Goal: Find specific page/section: Find specific page/section

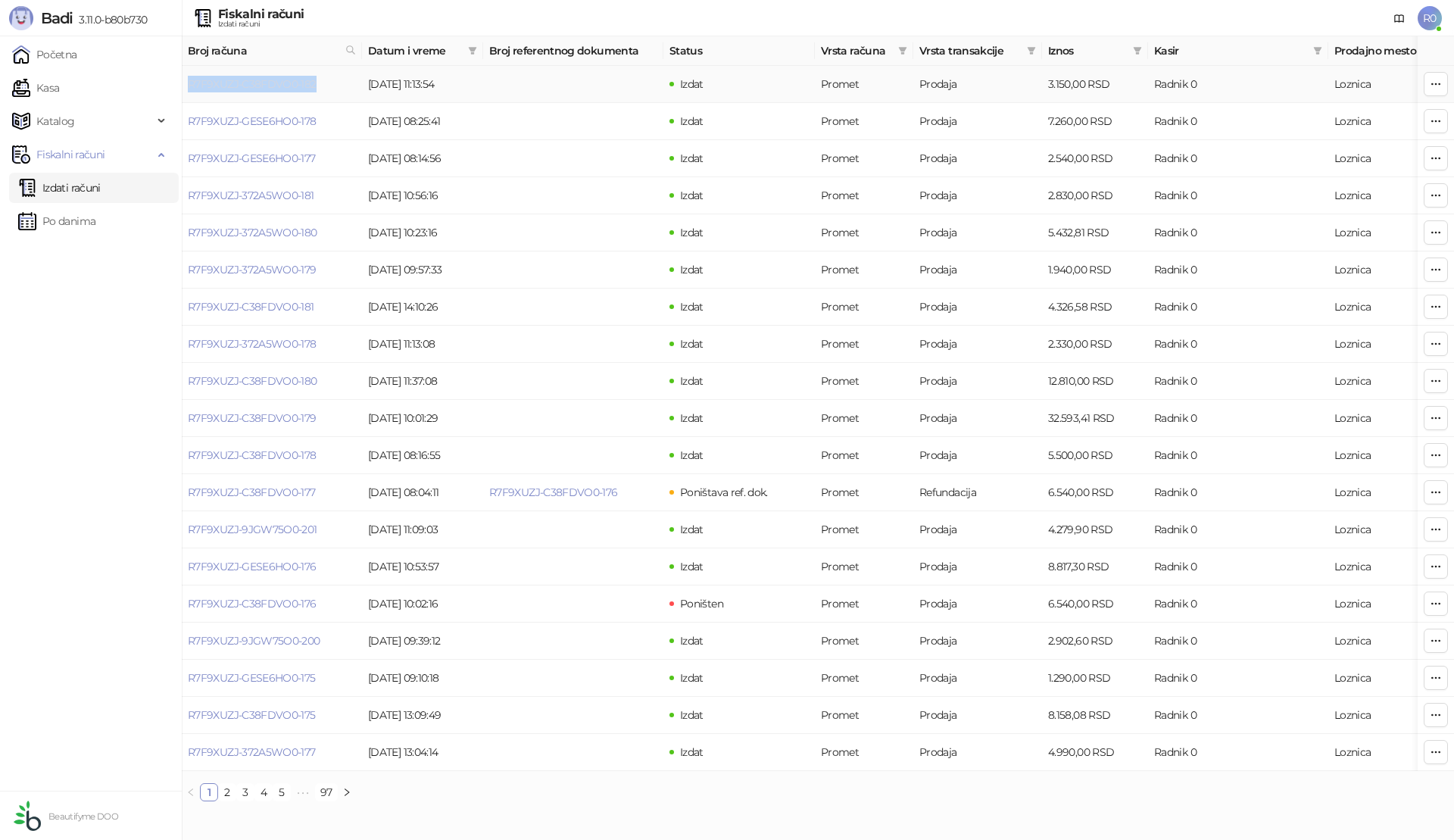
drag, startPoint x: 322, startPoint y: 81, endPoint x: 188, endPoint y: 83, distance: 134.0
click at [188, 83] on td "R7F9XUZJ-C38FDVO0-182" at bounding box center [271, 84] width 180 height 37
copy link "R7F9XUZJ-C38FDVO0-182"
drag, startPoint x: 324, startPoint y: 308, endPoint x: 187, endPoint y: 304, distance: 137.1
click at [187, 304] on td "R7F9XUZJ-C38FDVO0-181" at bounding box center [271, 307] width 180 height 37
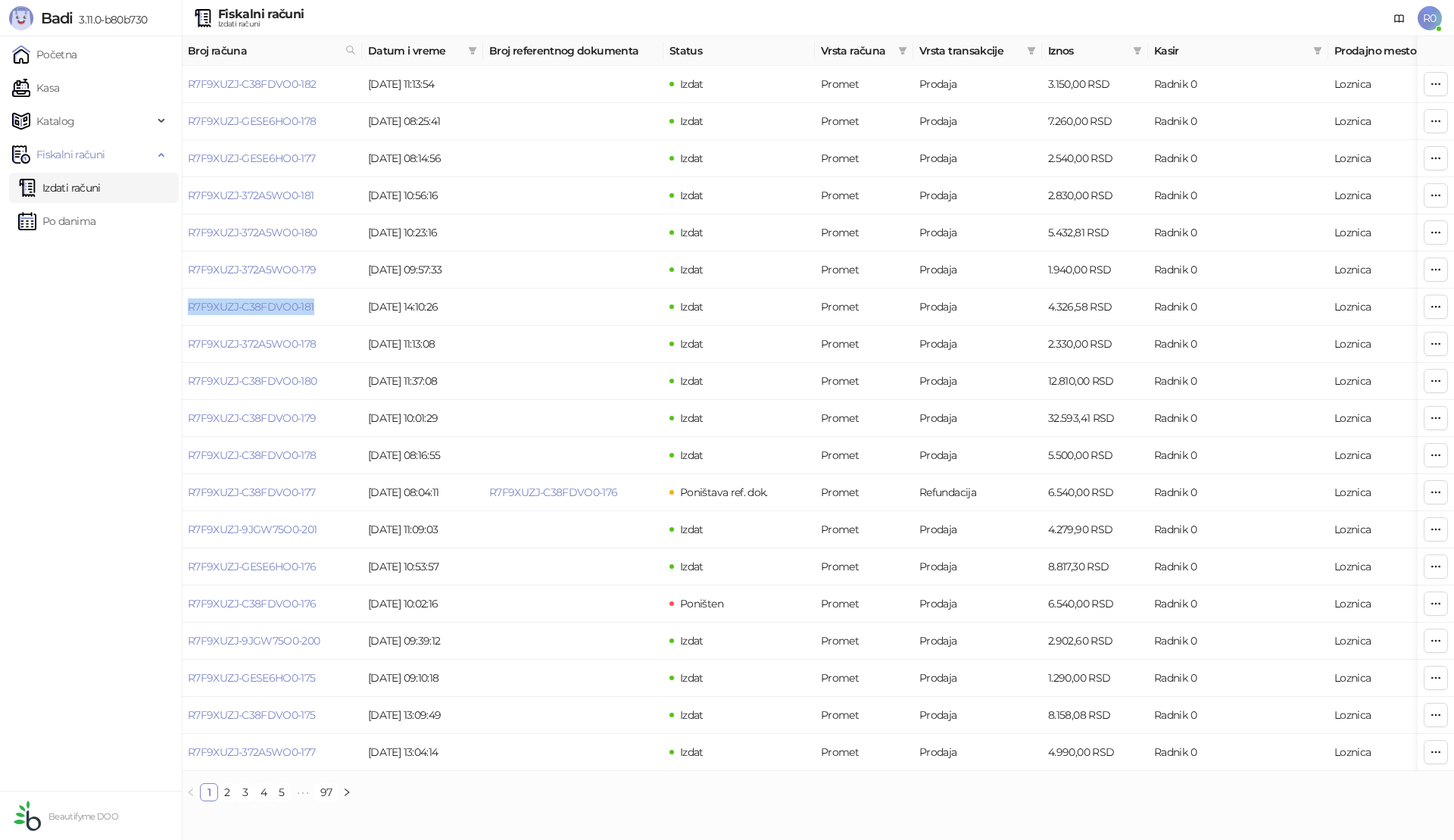
copy link "R7F9XUZJ-C38FDVO0-181"
click at [74, 515] on ul "Početna Kasa Katalog Fiskalni računi Izdati računi Po danima" at bounding box center [91, 413] width 182 height 754
click at [59, 82] on link "Kasa" at bounding box center [35, 87] width 47 height 30
